Goal: Task Accomplishment & Management: Complete application form

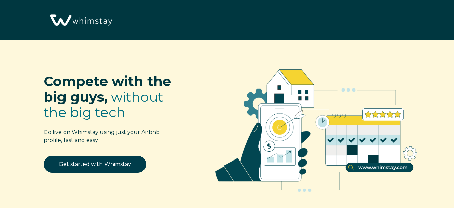
select select "US"
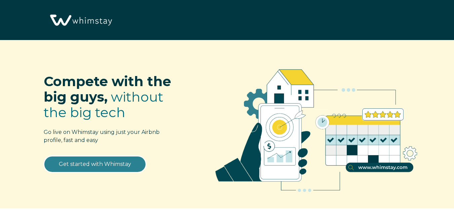
click at [91, 163] on link "Get started with Whimstay" at bounding box center [95, 164] width 102 height 17
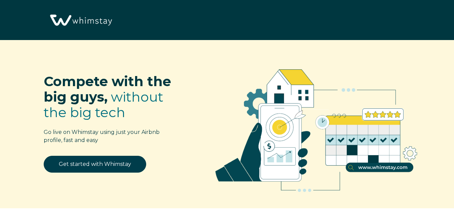
select select "US"
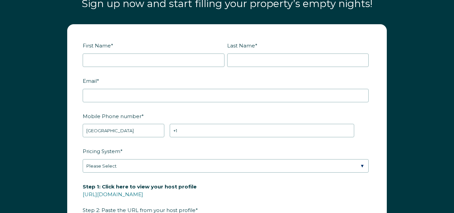
scroll to position [793, 0]
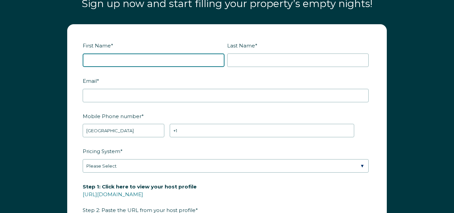
click at [178, 57] on input "First Name *" at bounding box center [154, 59] width 142 height 13
type input "[PERSON_NAME]"
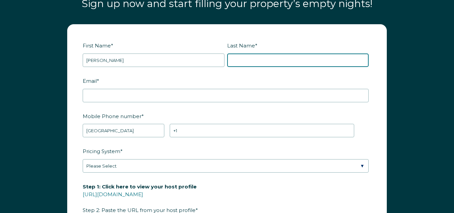
type input "[PERSON_NAME]"
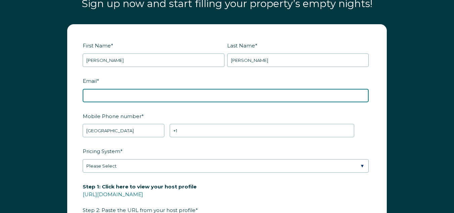
type input "[EMAIL_ADDRESS][DOMAIN_NAME]"
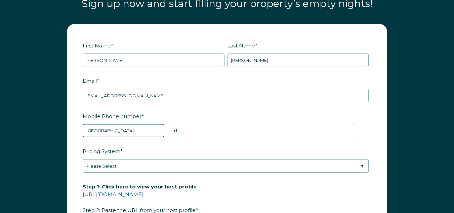
click at [140, 130] on select "* [GEOGRAPHIC_DATA] (‫[GEOGRAPHIC_DATA]‬‎) [GEOGRAPHIC_DATA] ([GEOGRAPHIC_DATA]…" at bounding box center [124, 130] width 82 height 13
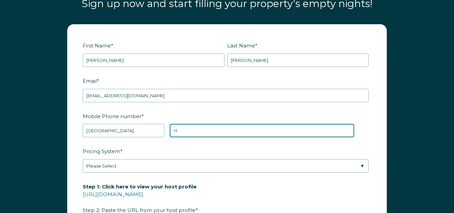
click at [191, 127] on input "+1" at bounding box center [262, 130] width 185 height 13
click at [190, 132] on input "+1" at bounding box center [262, 130] width 185 height 13
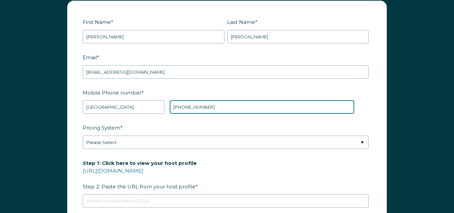
scroll to position [827, 0]
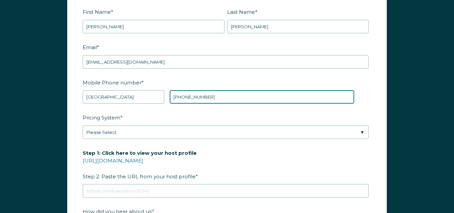
type input "[PHONE_NUMBER]"
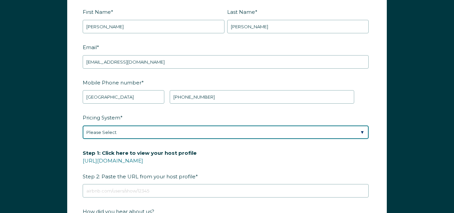
click at [363, 131] on select "Please Select Manual Airbnb Smart Pricing PriceLabs Wheelhouse Beyond Pricing 3…" at bounding box center [226, 131] width 286 height 13
select select "Manual"
click at [83, 125] on select "Please Select Manual Airbnb Smart Pricing PriceLabs Wheelhouse Beyond Pricing 3…" at bounding box center [226, 131] width 286 height 13
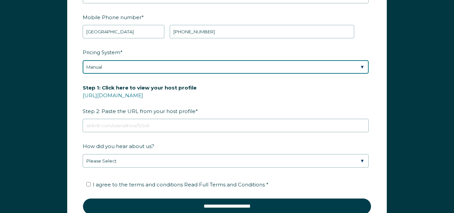
scroll to position [894, 0]
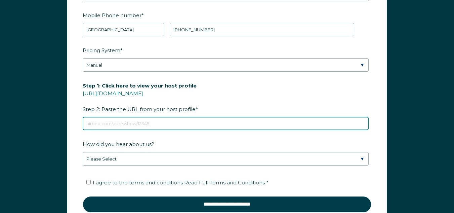
paste input "[URL][DOMAIN_NAME]"
type input "[URL][DOMAIN_NAME]"
